Goal: Information Seeking & Learning: Learn about a topic

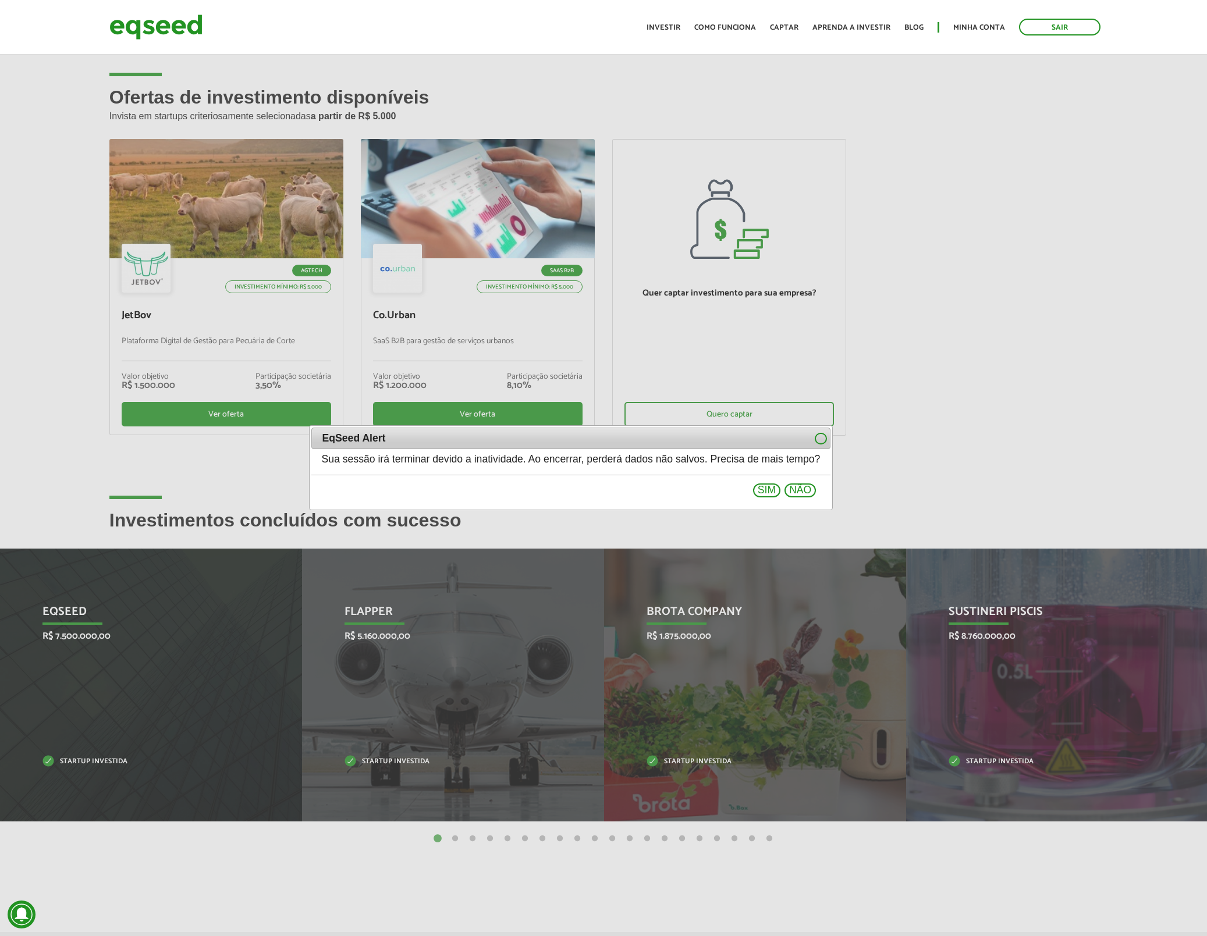
click at [933, 218] on div at bounding box center [603, 468] width 1207 height 936
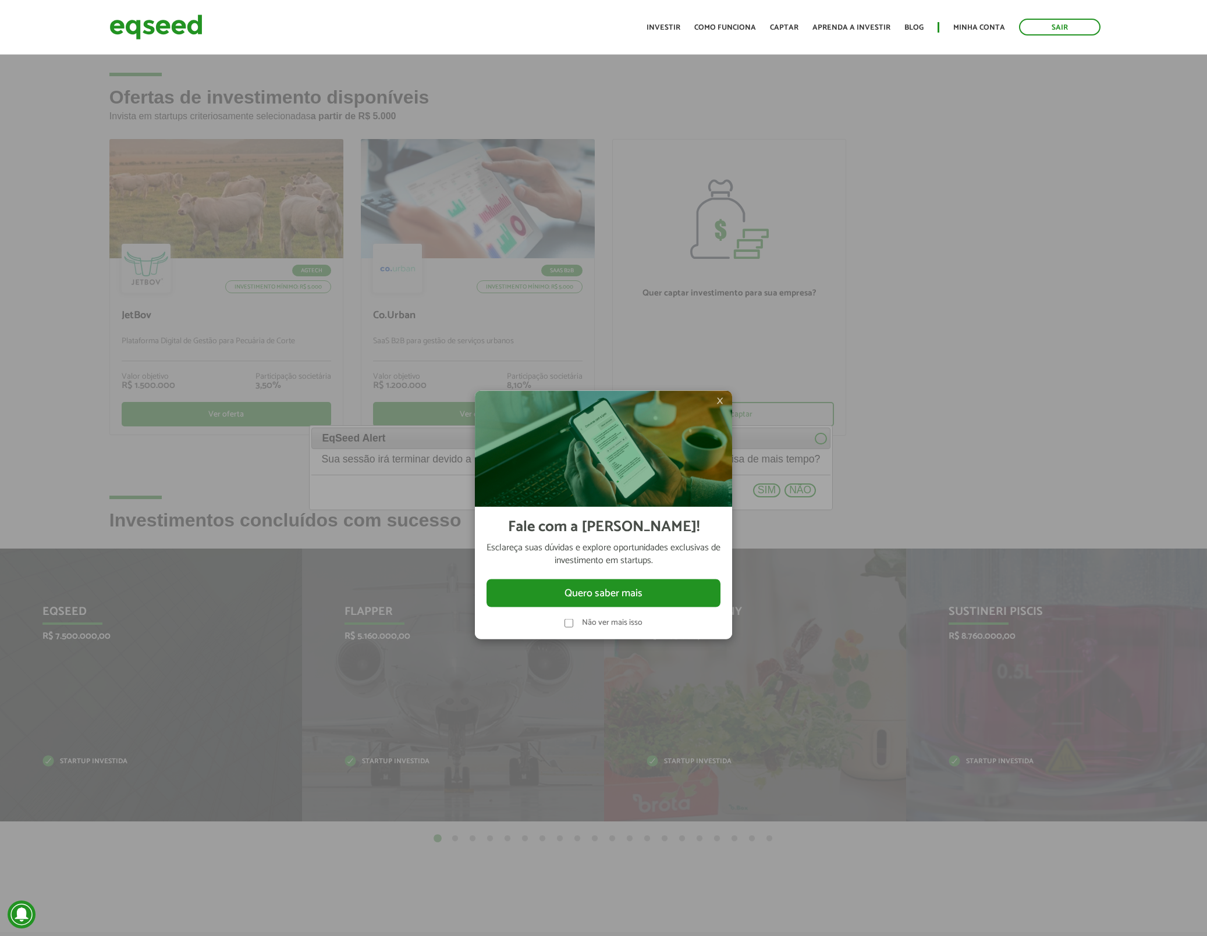
click at [732, 399] on img at bounding box center [603, 449] width 257 height 116
click at [723, 402] on span "×" at bounding box center [719, 401] width 7 height 14
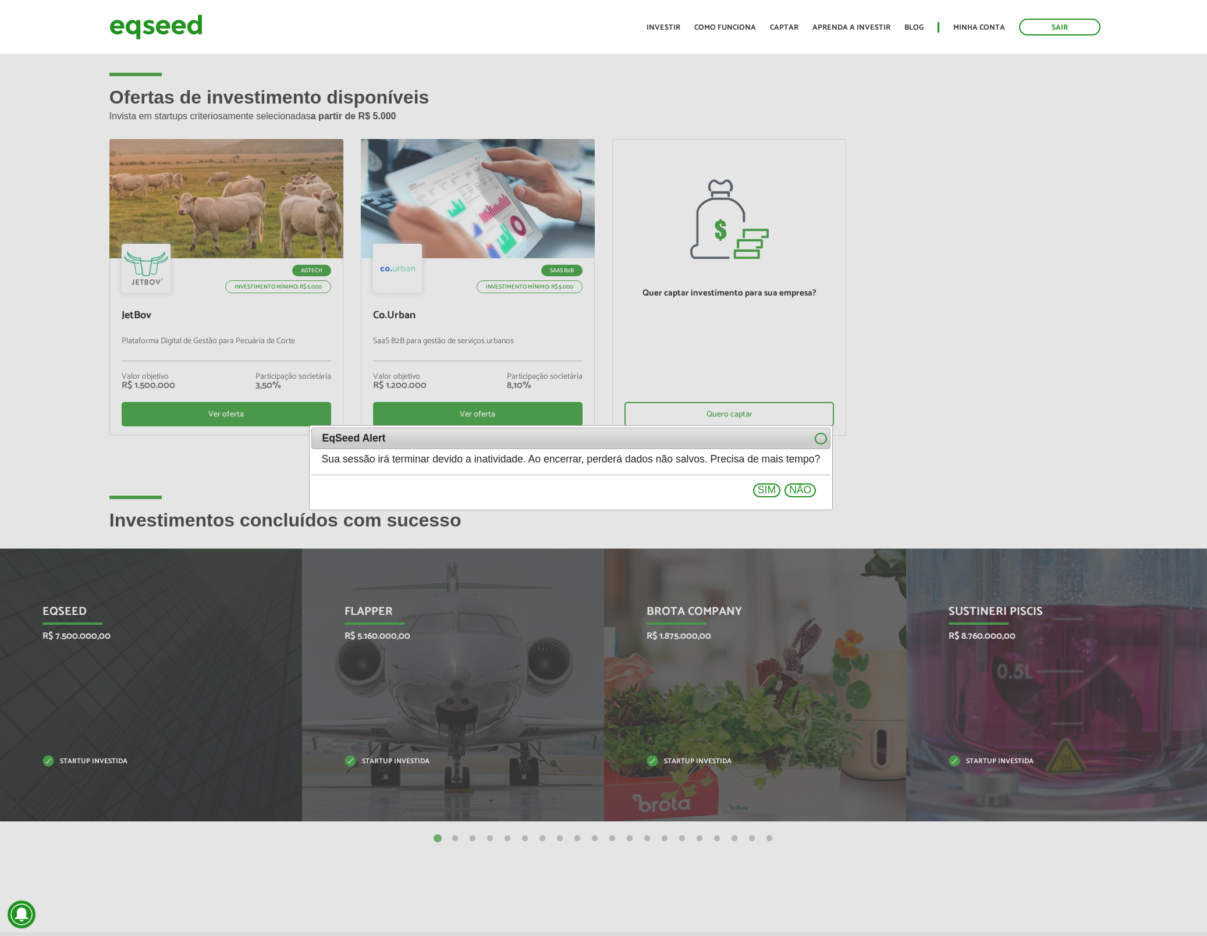
click at [780, 492] on button "Sim" at bounding box center [766, 491] width 27 height 14
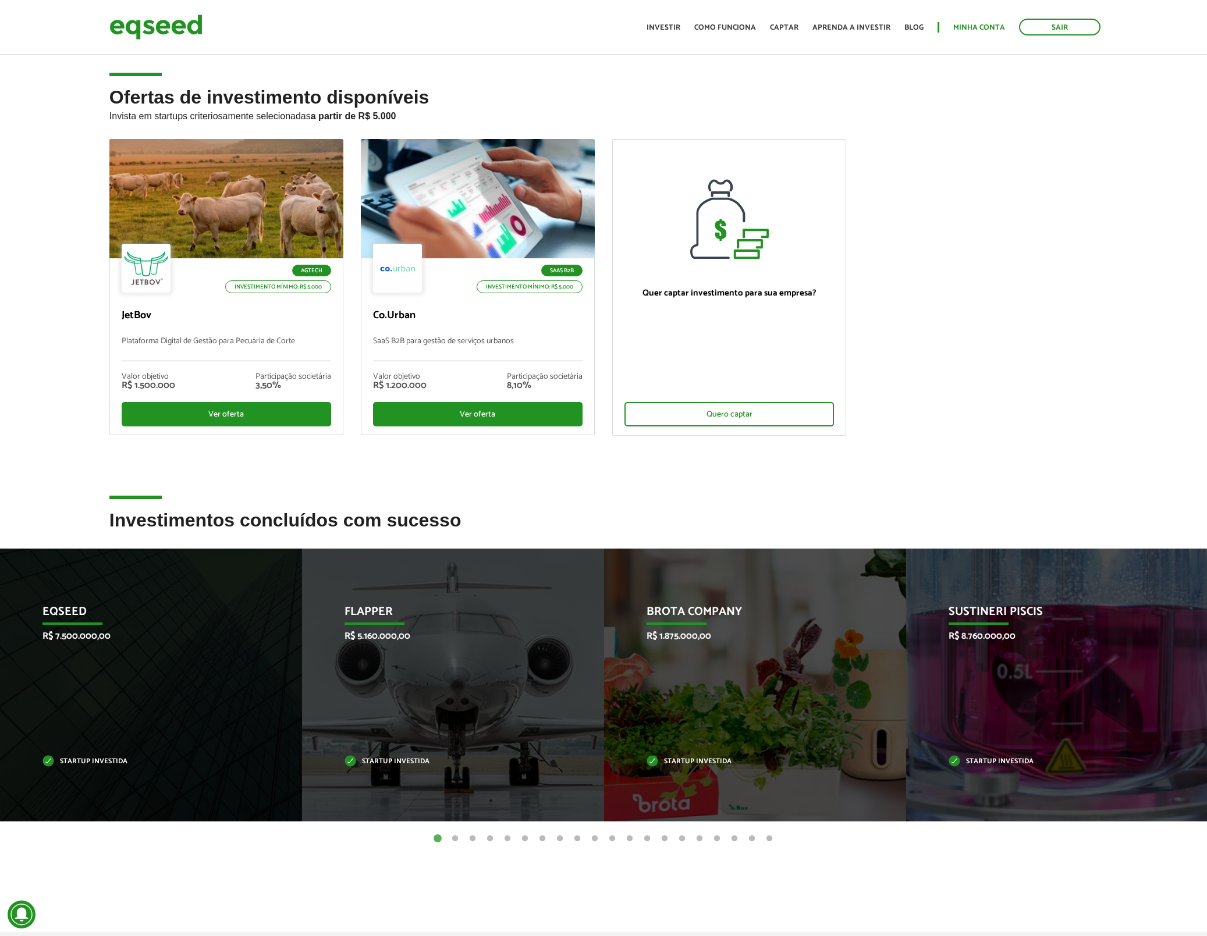
click at [972, 29] on link "Minha conta" at bounding box center [979, 28] width 52 height 8
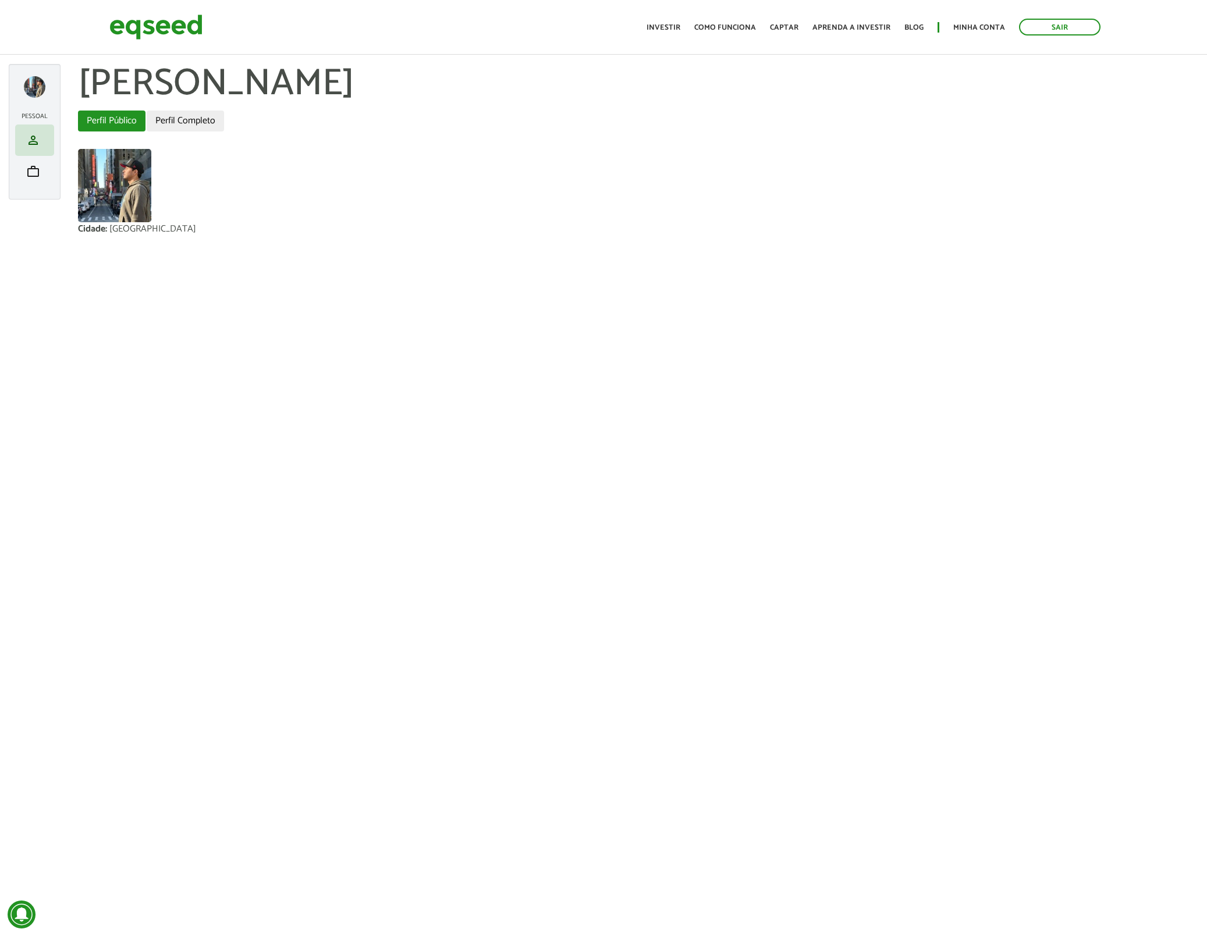
click at [191, 123] on link "Perfil Completo" at bounding box center [185, 121] width 77 height 21
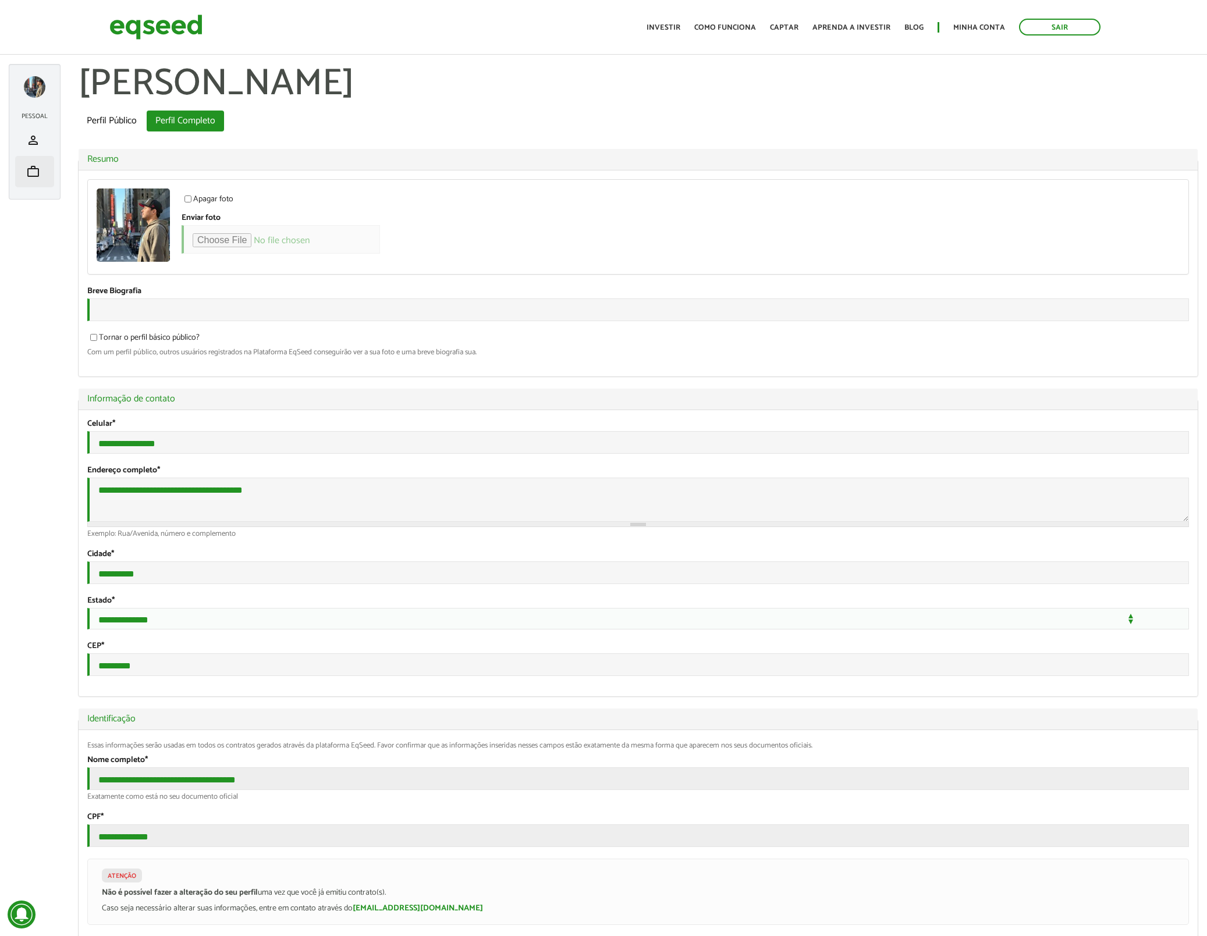
click at [28, 172] on span "work" at bounding box center [33, 172] width 14 height 14
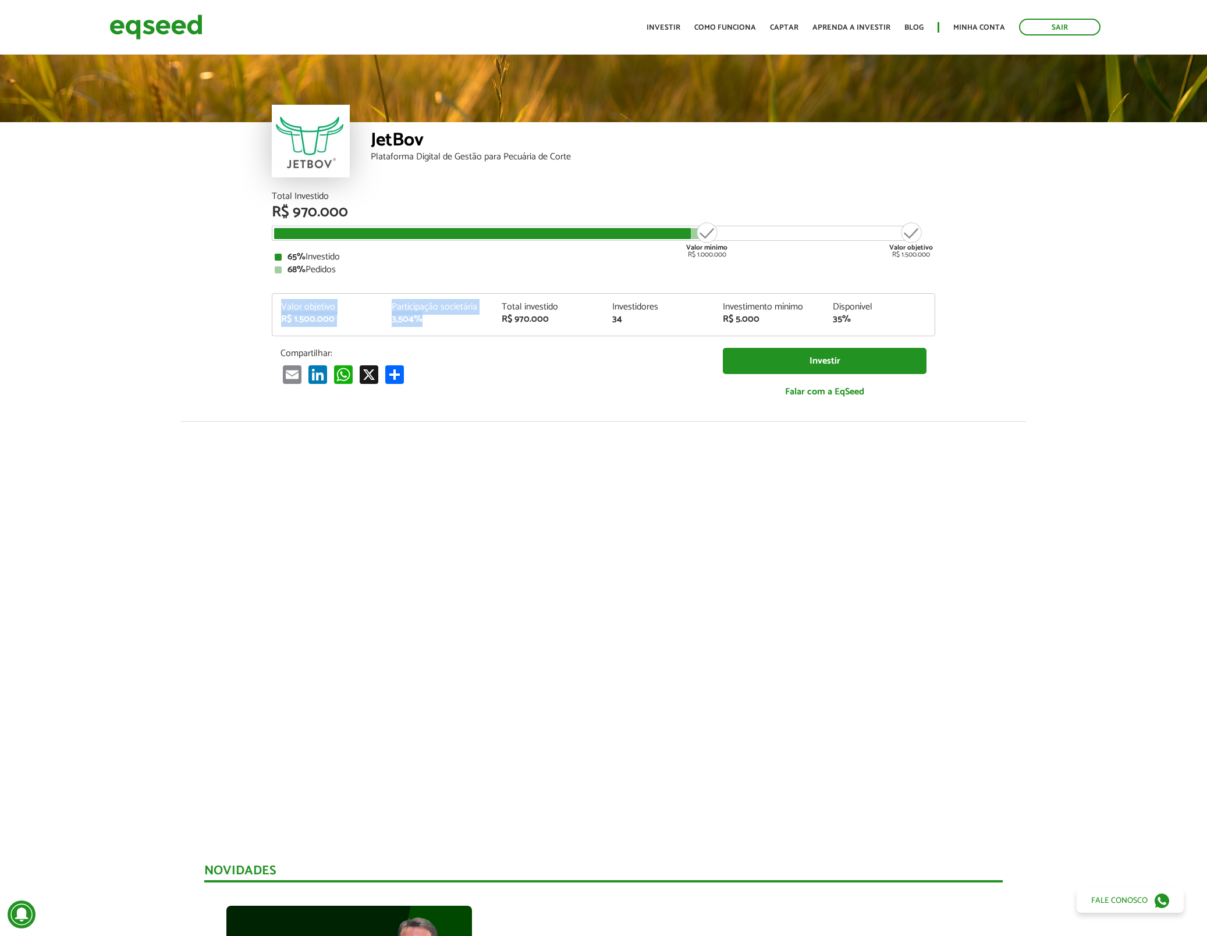
drag, startPoint x: 442, startPoint y: 318, endPoint x: 274, endPoint y: 310, distance: 168.3
click at [276, 303] on div "Valor objetivo R$ 1.500.000 Participação societária 3,504% Total investido R$ 9…" at bounding box center [603, 319] width 662 height 33
copy div "Valor objetivo R$ 1.500.000 Participação societária 3,504%"
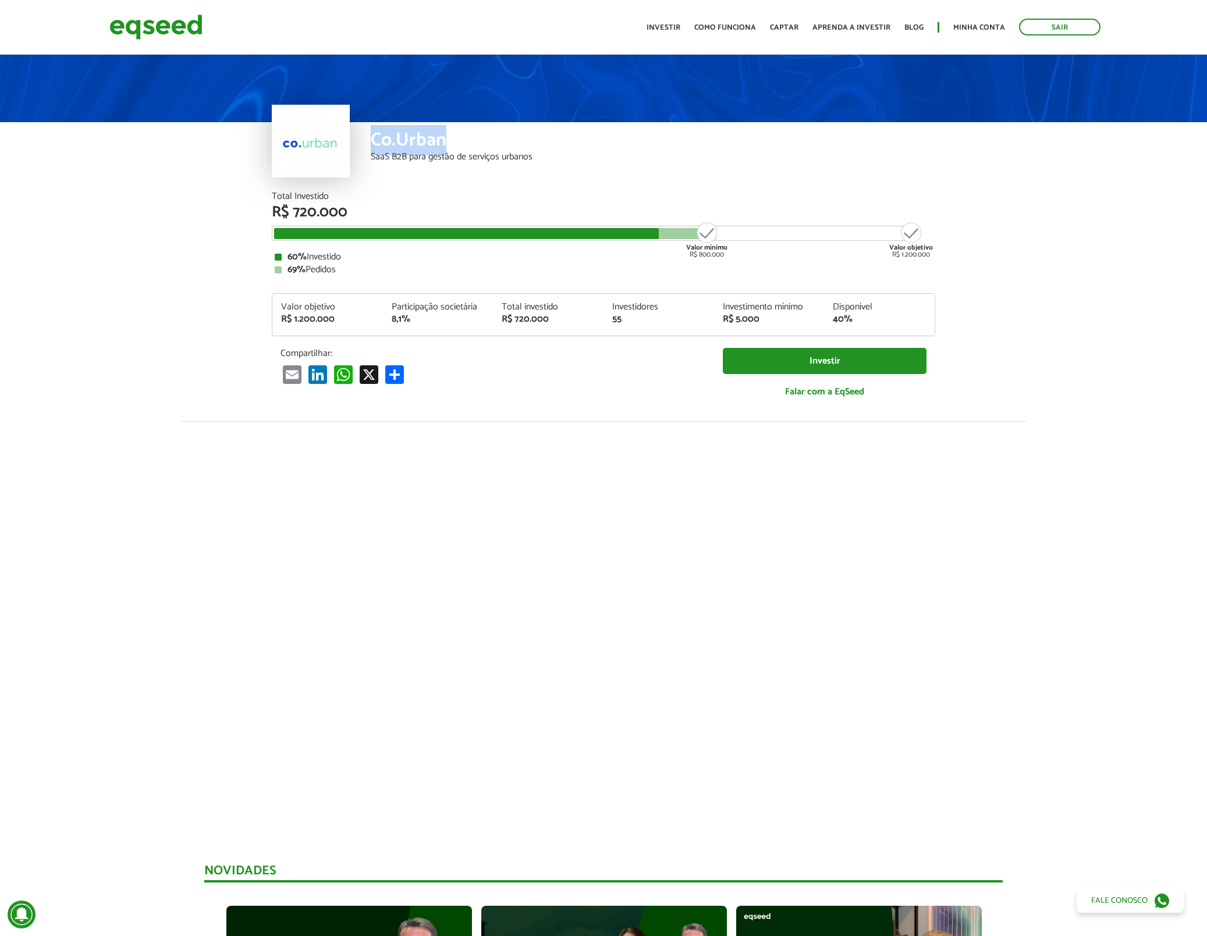
drag, startPoint x: 443, startPoint y: 143, endPoint x: 375, endPoint y: 143, distance: 67.5
click at [375, 143] on div "Co.Urban" at bounding box center [653, 142] width 564 height 22
drag, startPoint x: 423, startPoint y: 316, endPoint x: 276, endPoint y: 304, distance: 147.7
click at [276, 304] on div "Valor objetivo R$ 1.200.000 Participação societária 8,1% Total investido R$ 720…" at bounding box center [603, 319] width 662 height 33
copy div "Valor objetivo R$ 1.200.000 Participação societária 8,1%"
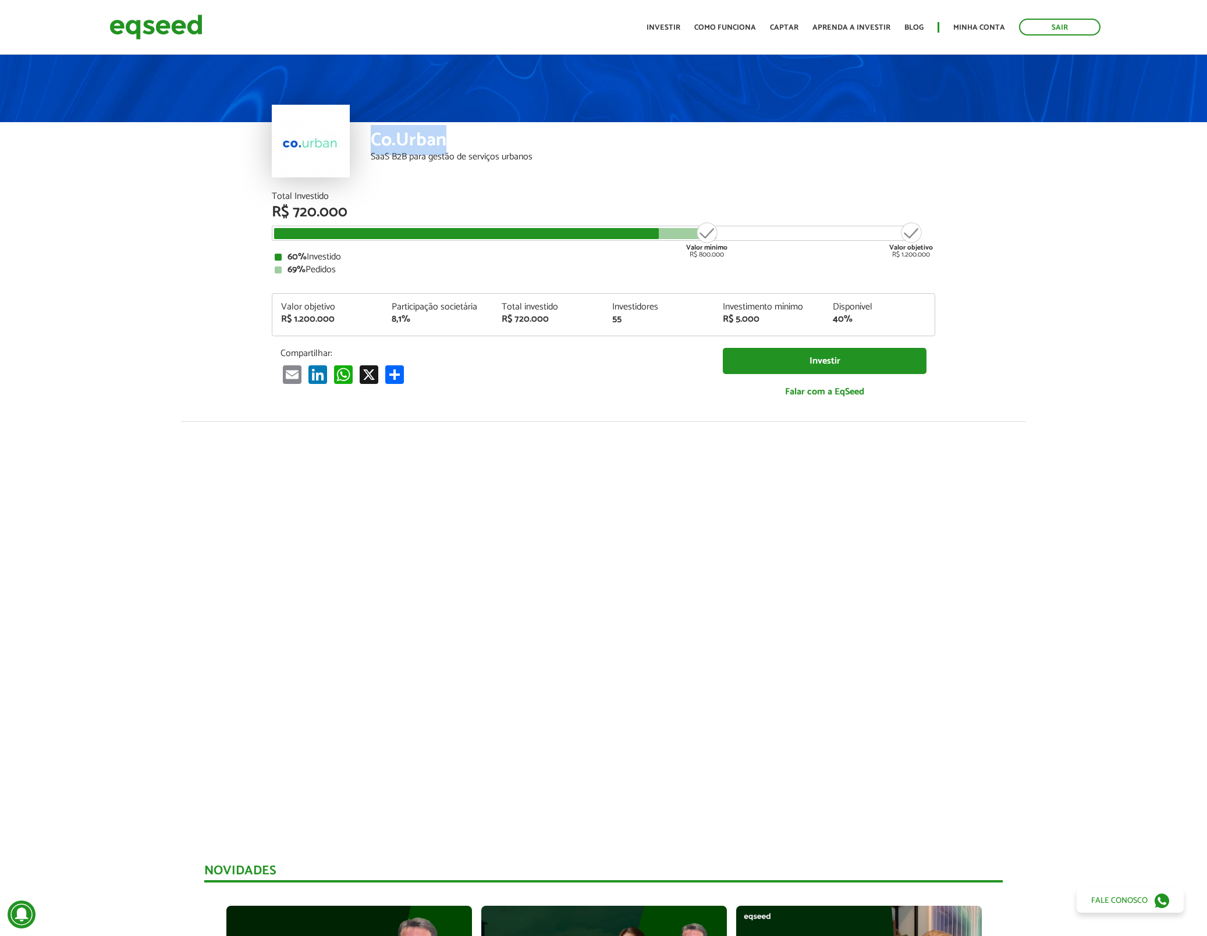
drag, startPoint x: 451, startPoint y: 138, endPoint x: 373, endPoint y: 159, distance: 80.9
click at [375, 142] on div "Co.Urban" at bounding box center [653, 142] width 564 height 22
copy div "Co.Urban"
